Goal: Task Accomplishment & Management: Manage account settings

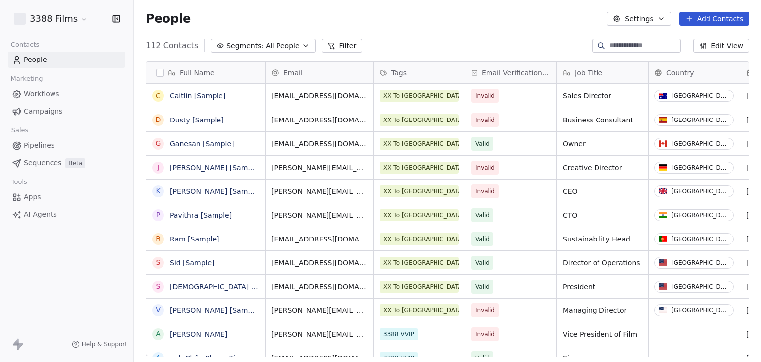
scroll to position [310, 619]
click at [28, 9] on div "3388 Films" at bounding box center [66, 19] width 133 height 38
click at [32, 17] on html "3388 Films Contacts People Marketing Workflows Campaigns Sales Pipelines Sequen…" at bounding box center [380, 181] width 761 height 362
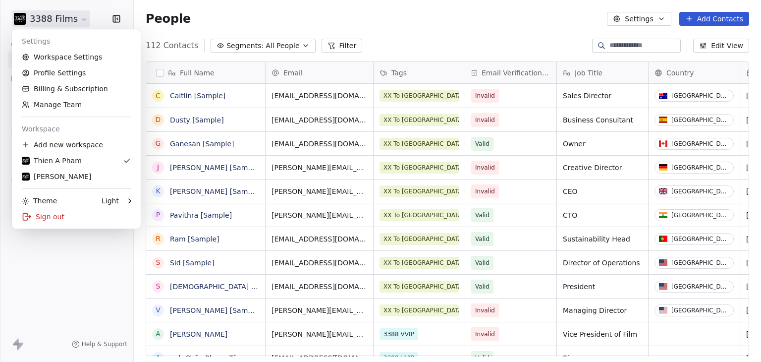
click at [480, 34] on html "3388 Films Contacts People Marketing Workflows Campaigns Sales Pipelines Sequen…" at bounding box center [380, 181] width 761 height 362
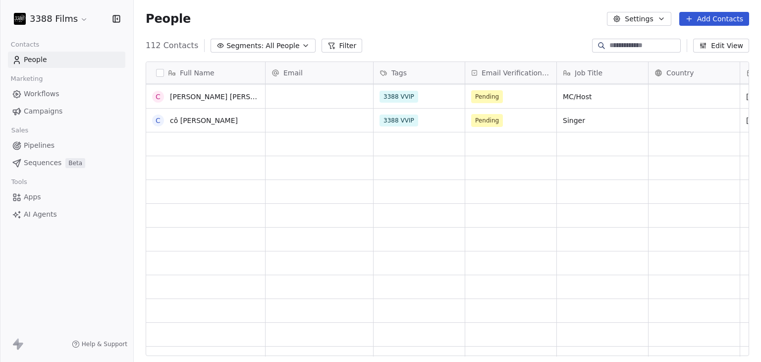
scroll to position [1139, 0]
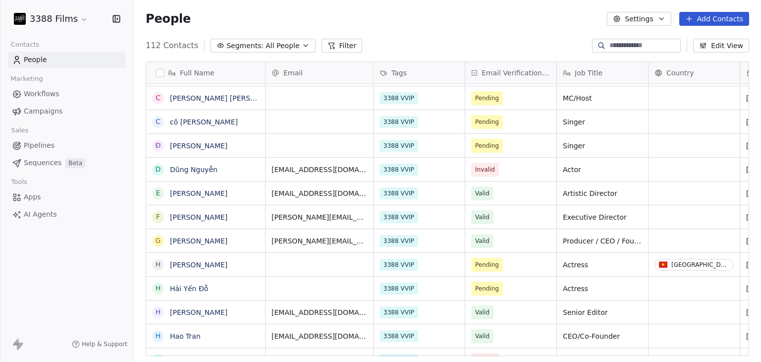
click at [56, 21] on html "3388 Films Contacts People Marketing Workflows Campaigns Sales Pipelines Sequen…" at bounding box center [380, 181] width 761 height 362
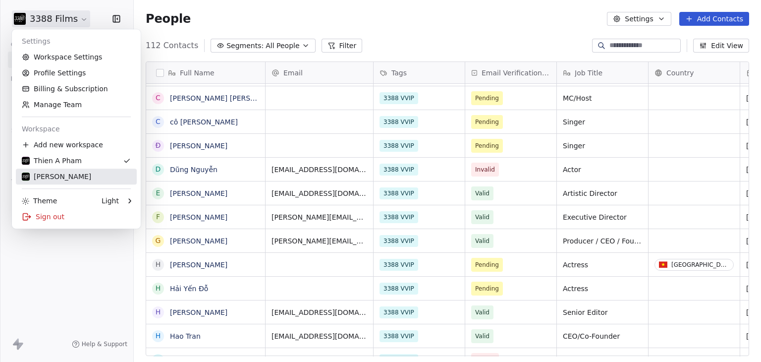
click at [42, 179] on div "[PERSON_NAME]" at bounding box center [56, 176] width 69 height 10
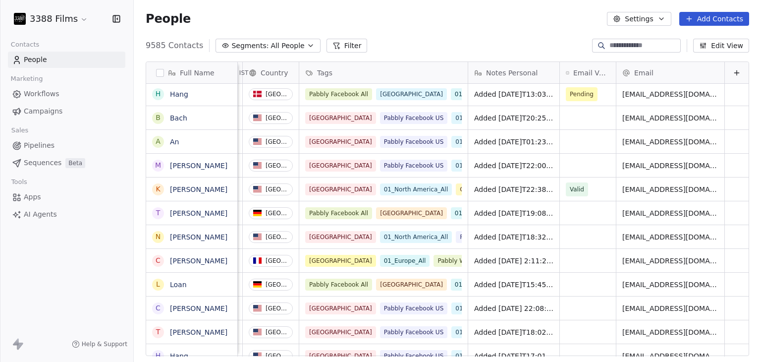
click at [374, 27] on div "People Settings Add Contacts" at bounding box center [447, 19] width 627 height 38
click at [60, 18] on html "3388 Films Contacts People Marketing Workflows Campaigns Sales Pipelines Sequen…" at bounding box center [380, 181] width 761 height 362
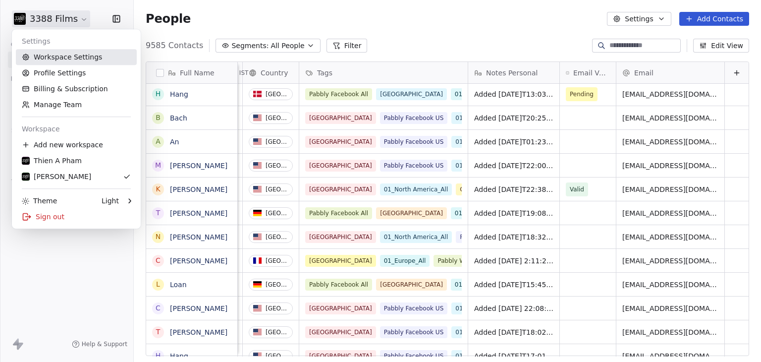
drag, startPoint x: 66, startPoint y: 56, endPoint x: 77, endPoint y: 56, distance: 10.9
click at [66, 56] on link "Workspace Settings" at bounding box center [76, 57] width 121 height 16
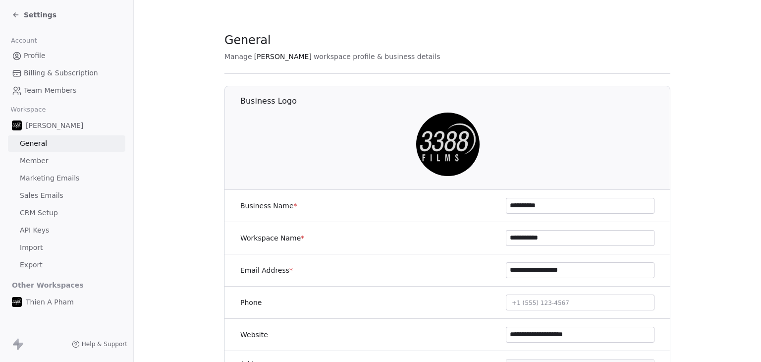
click at [68, 181] on span "Marketing Emails" at bounding box center [49, 178] width 59 height 10
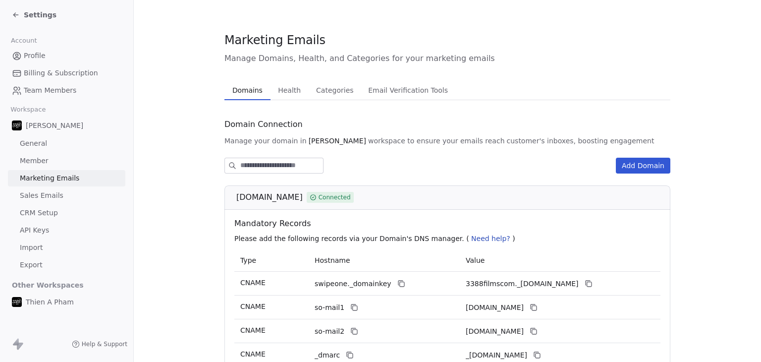
click at [392, 94] on span "Email Verification Tools" at bounding box center [408, 90] width 88 height 14
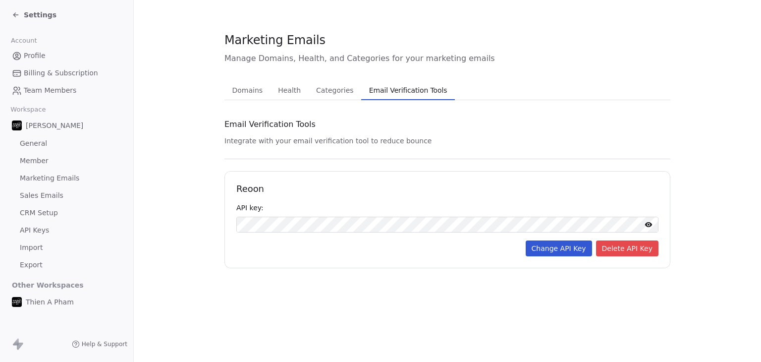
click at [36, 12] on span "Settings" at bounding box center [40, 15] width 33 height 10
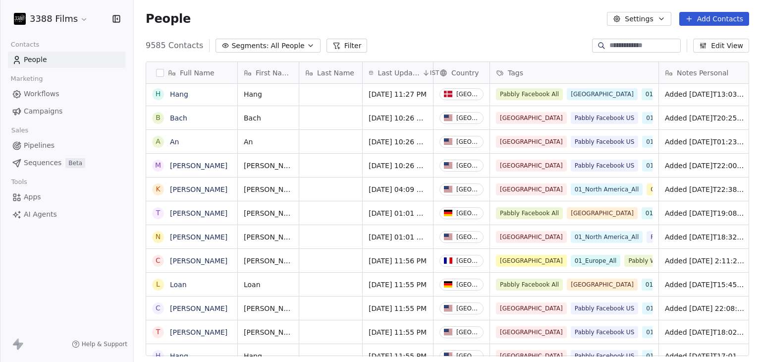
click at [40, 22] on html "3388 Films Contacts People Marketing Workflows Campaigns Sales Pipelines Sequen…" at bounding box center [380, 181] width 761 height 362
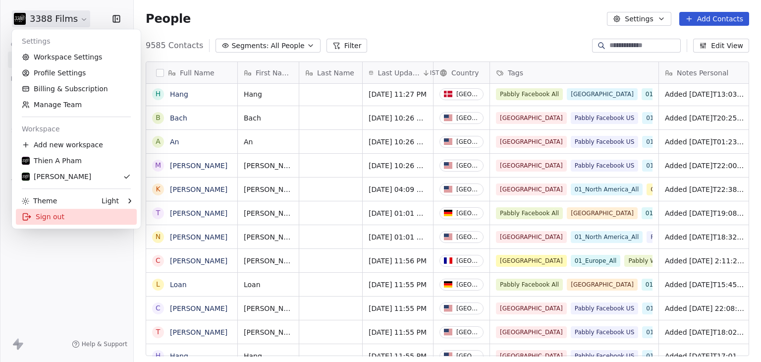
click at [40, 218] on div "Sign out" at bounding box center [76, 217] width 121 height 16
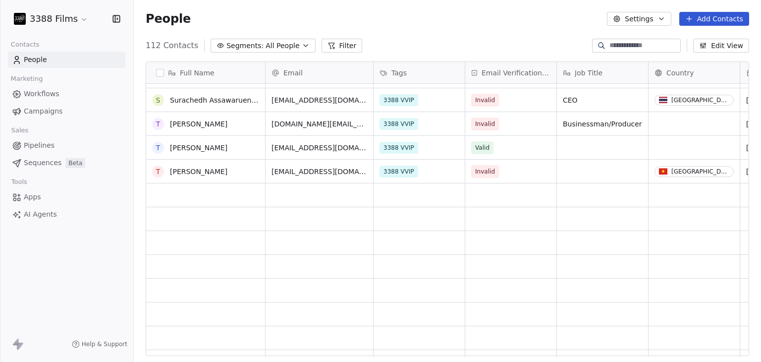
scroll to position [2328, 0]
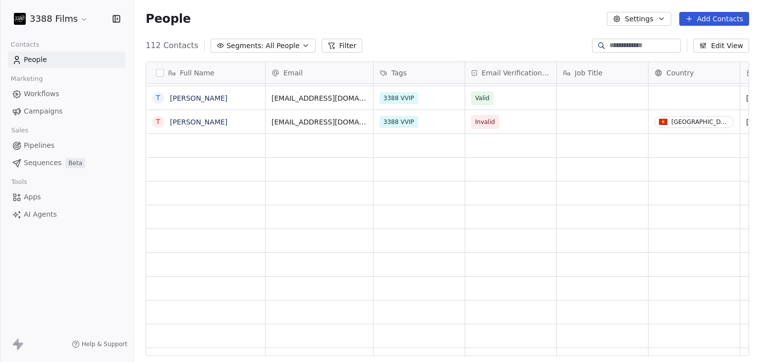
click at [48, 26] on html "3388 Films Contacts People Marketing Workflows Campaigns Sales Pipelines Sequen…" at bounding box center [380, 181] width 761 height 362
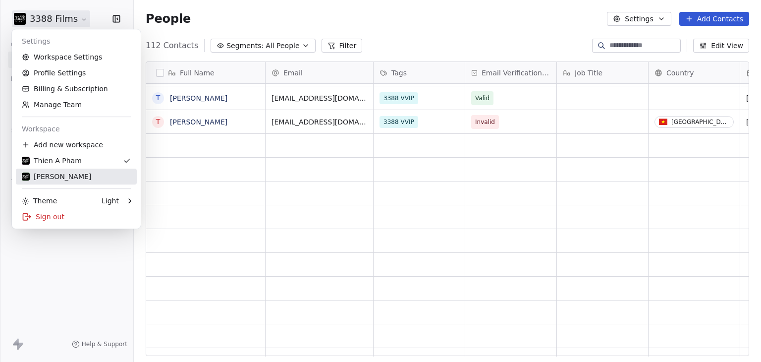
click at [65, 175] on div "[PERSON_NAME]" at bounding box center [56, 176] width 69 height 10
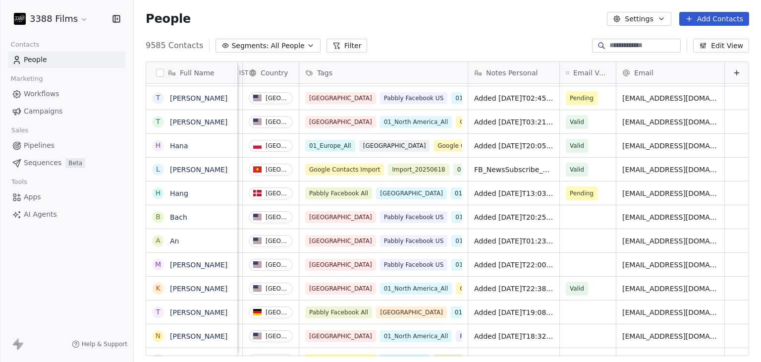
click at [573, 72] on span "Email Verification Status" at bounding box center [591, 73] width 37 height 10
click at [566, 33] on html "3388 Films Contacts People Marketing Workflows Campaigns Sales Pipelines Sequen…" at bounding box center [380, 181] width 761 height 362
click at [700, 47] on button "Edit View" at bounding box center [721, 46] width 56 height 14
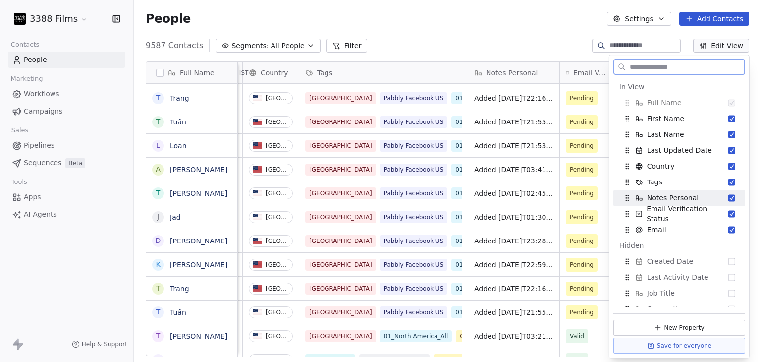
click at [700, 42] on button "Edit View" at bounding box center [721, 46] width 56 height 14
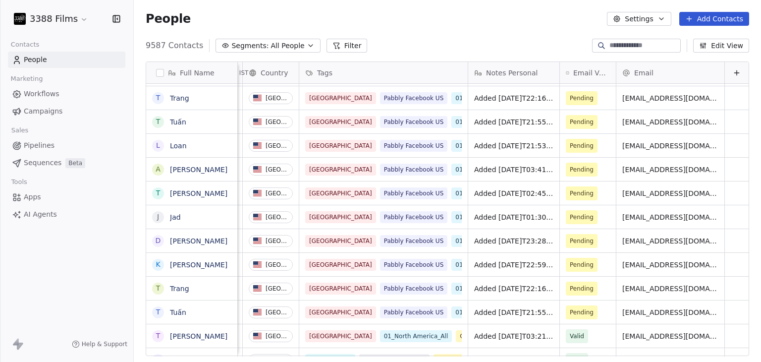
click at [67, 16] on html "3388 Films Contacts People Marketing Workflows Campaigns Sales Pipelines Sequen…" at bounding box center [380, 181] width 761 height 362
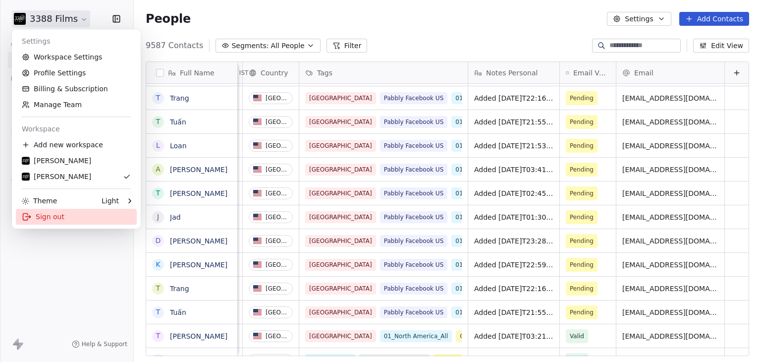
click at [64, 215] on div "Sign out" at bounding box center [76, 217] width 121 height 16
